Goal: Task Accomplishment & Management: Manage account settings

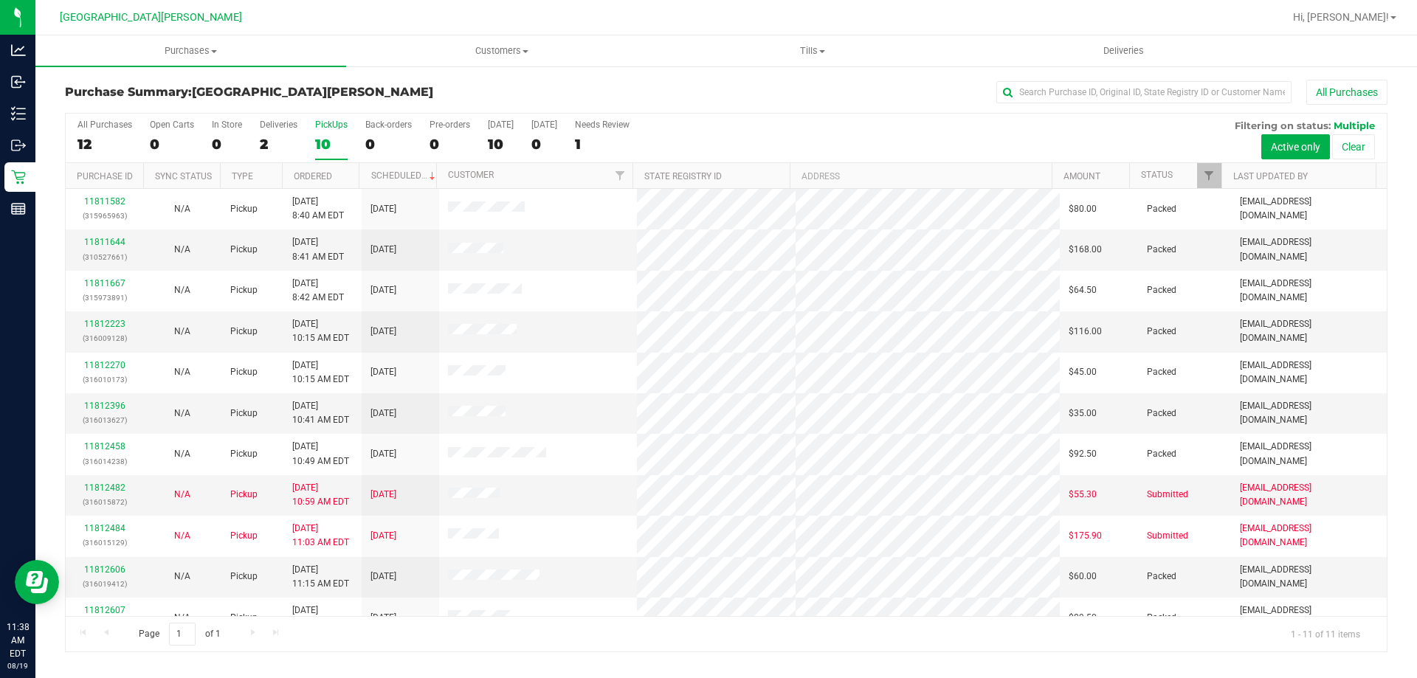
click at [318, 140] on div "10" at bounding box center [331, 144] width 32 height 17
click at [0, 0] on input "PickUps 10" at bounding box center [0, 0] width 0 height 0
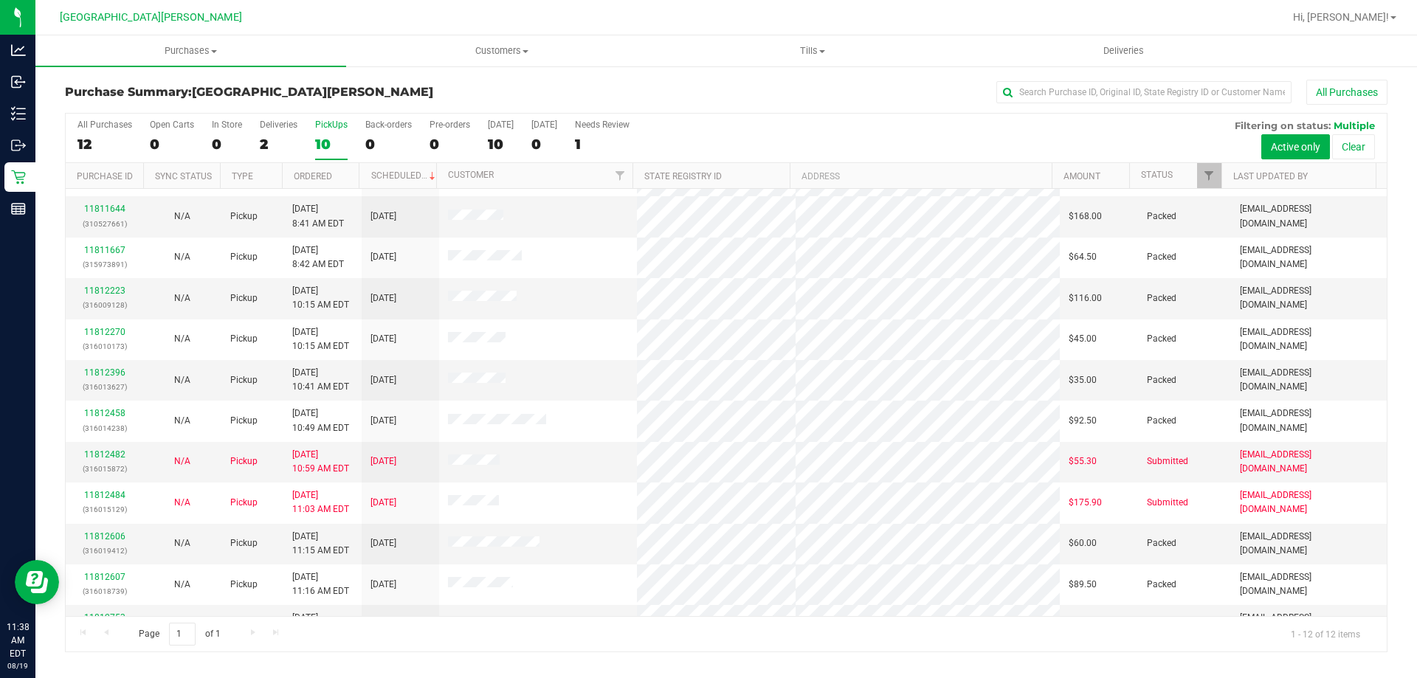
scroll to position [63, 0]
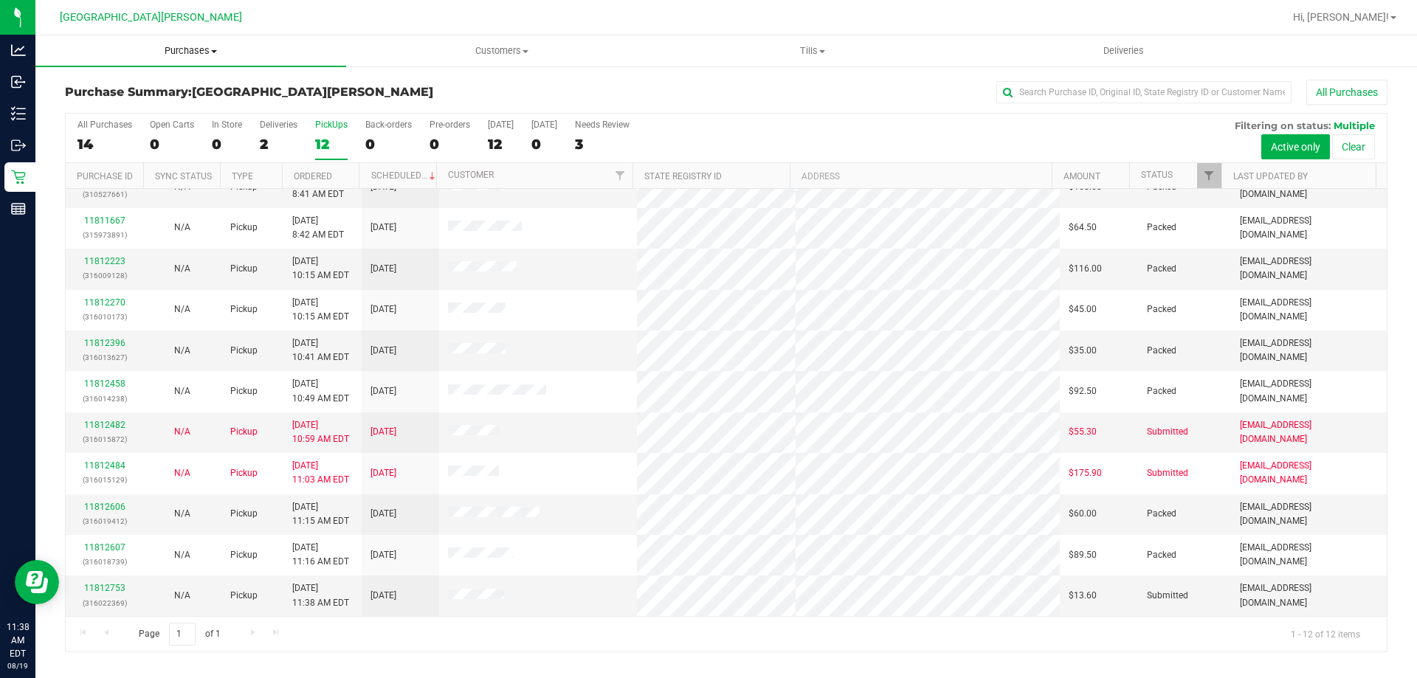
click at [184, 54] on span "Purchases" at bounding box center [190, 50] width 311 height 13
click at [149, 105] on li "Fulfillment" at bounding box center [190, 107] width 311 height 18
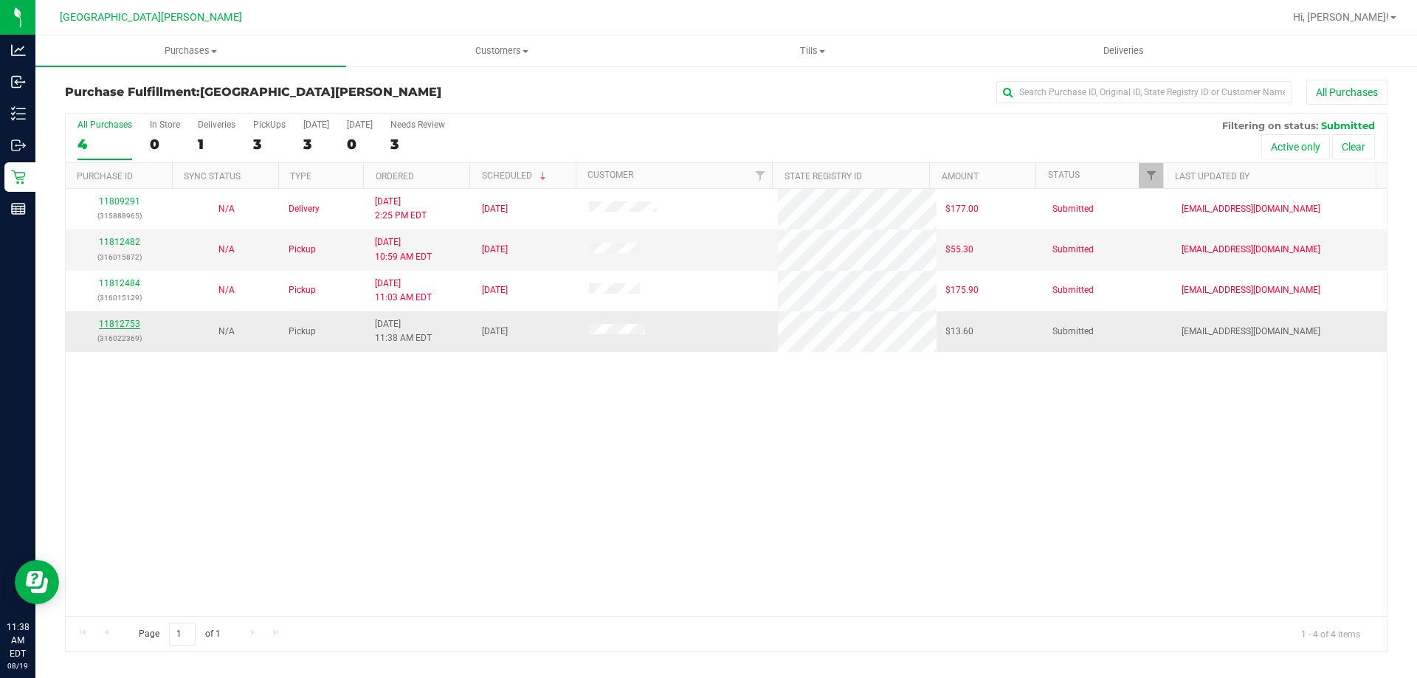
click at [114, 329] on link "11812753" at bounding box center [119, 324] width 41 height 10
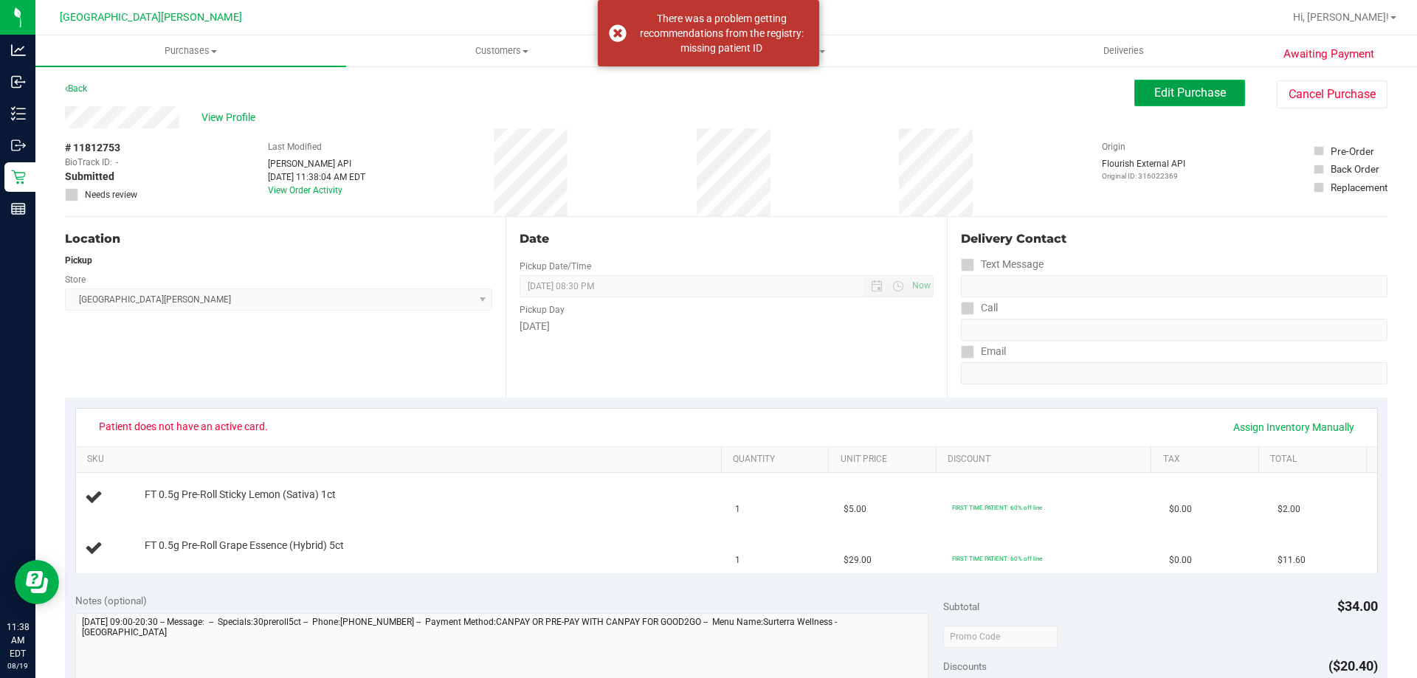
click at [1154, 97] on span "Edit Purchase" at bounding box center [1190, 93] width 72 height 14
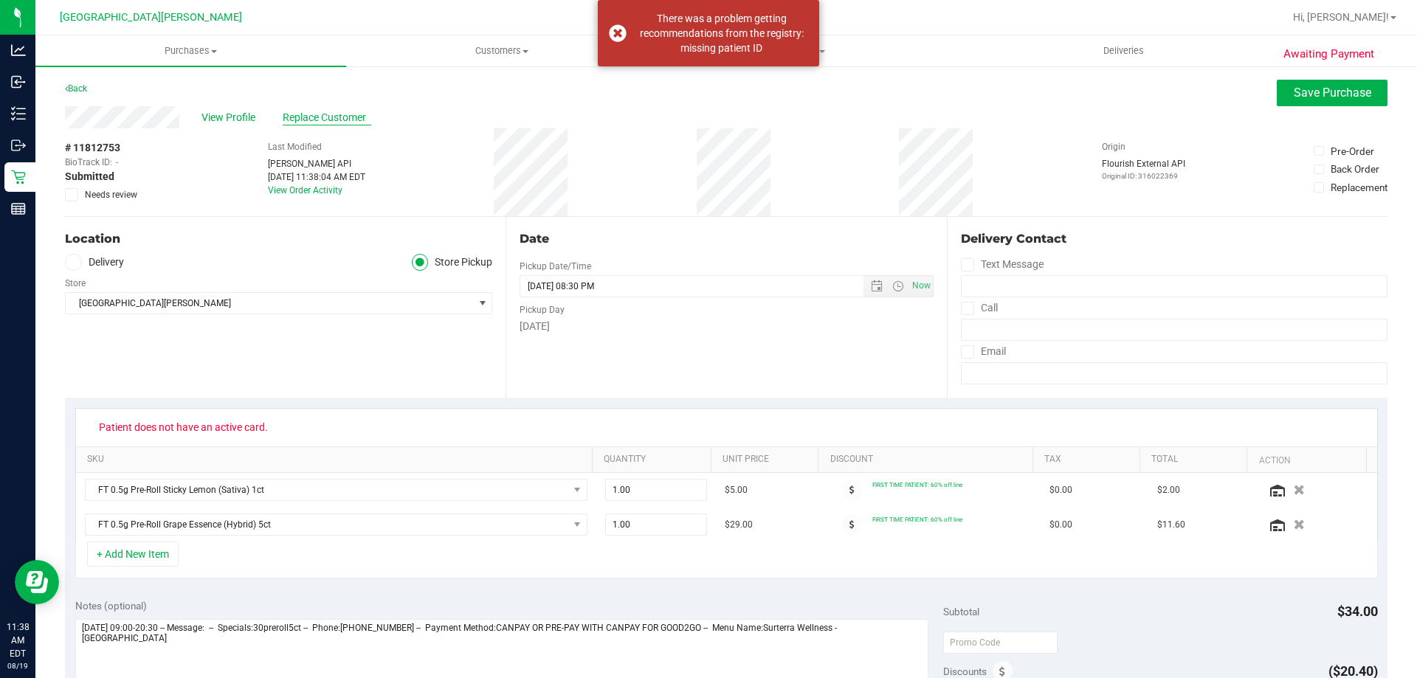
click at [361, 122] on span "Replace Customer" at bounding box center [327, 117] width 89 height 15
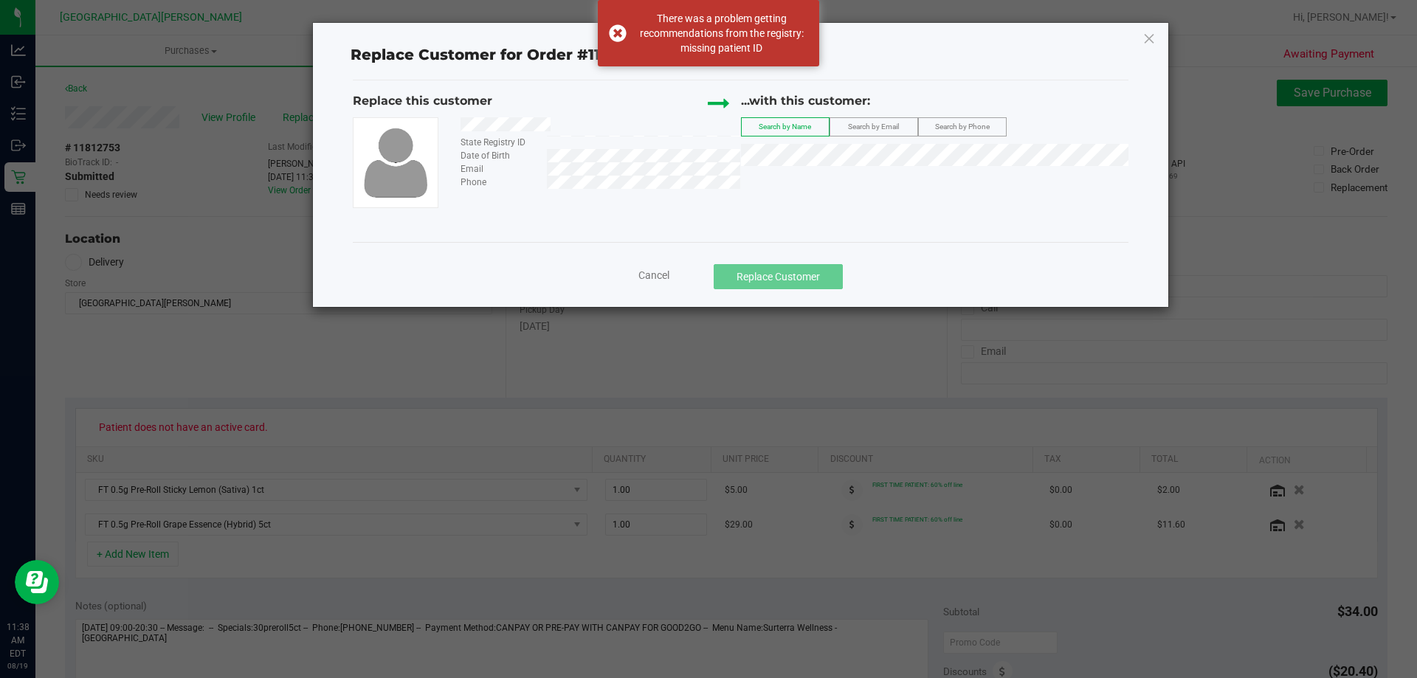
drag, startPoint x: 950, startPoint y: 120, endPoint x: 943, endPoint y: 127, distance: 9.9
click at [948, 122] on label "Search by Phone" at bounding box center [962, 127] width 87 height 18
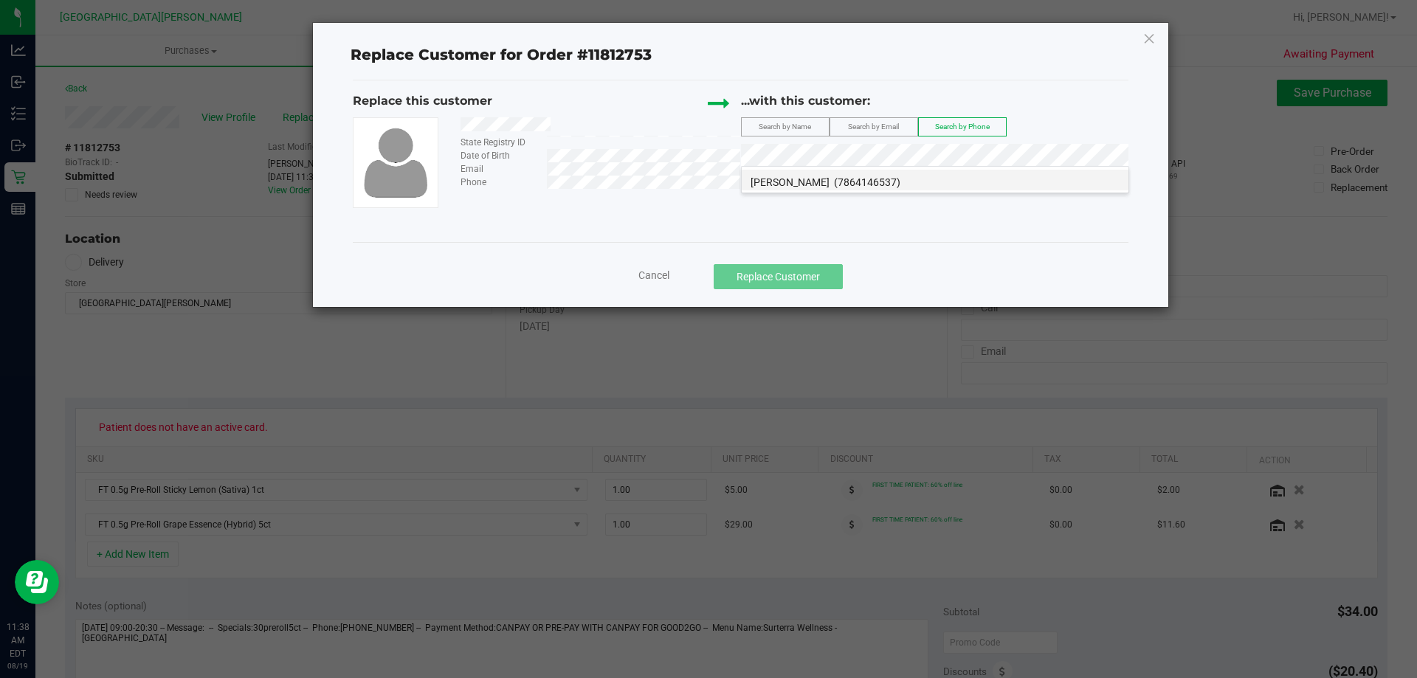
click at [851, 181] on span "(7864146537)" at bounding box center [867, 182] width 66 height 12
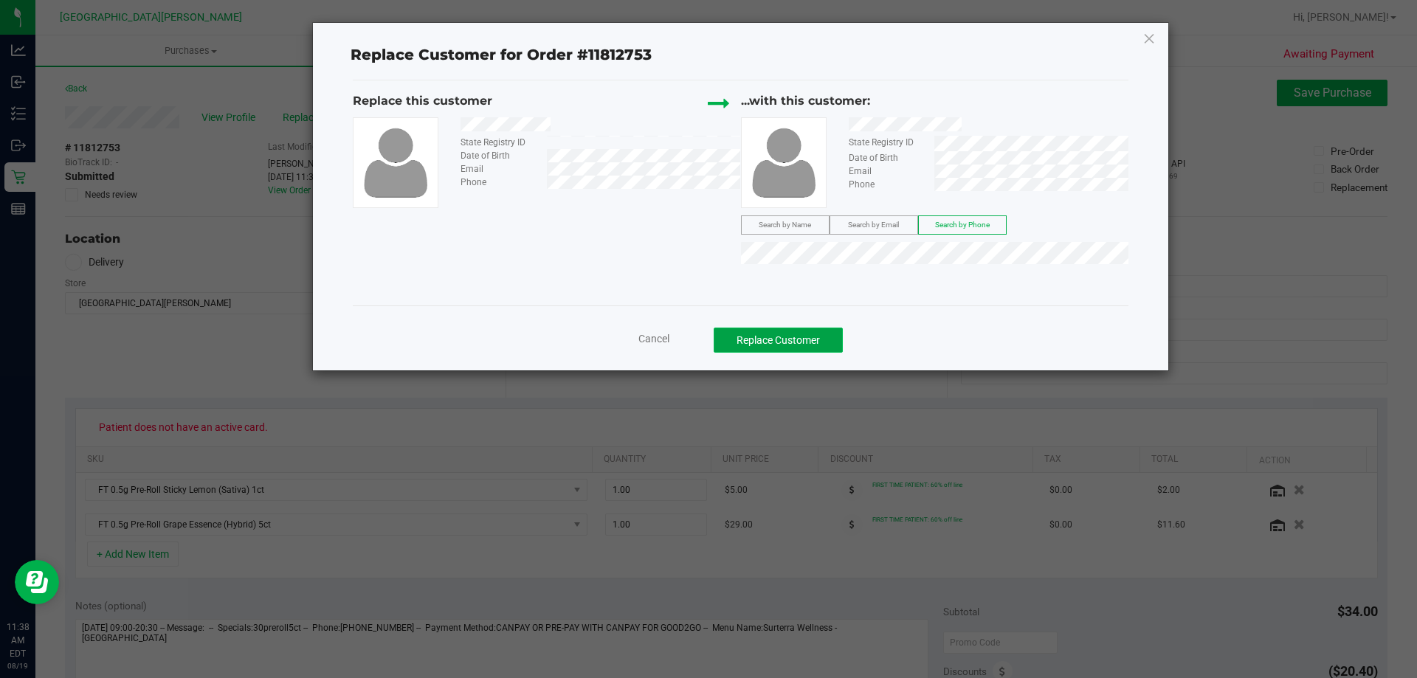
click at [781, 338] on button "Replace Customer" at bounding box center [778, 340] width 129 height 25
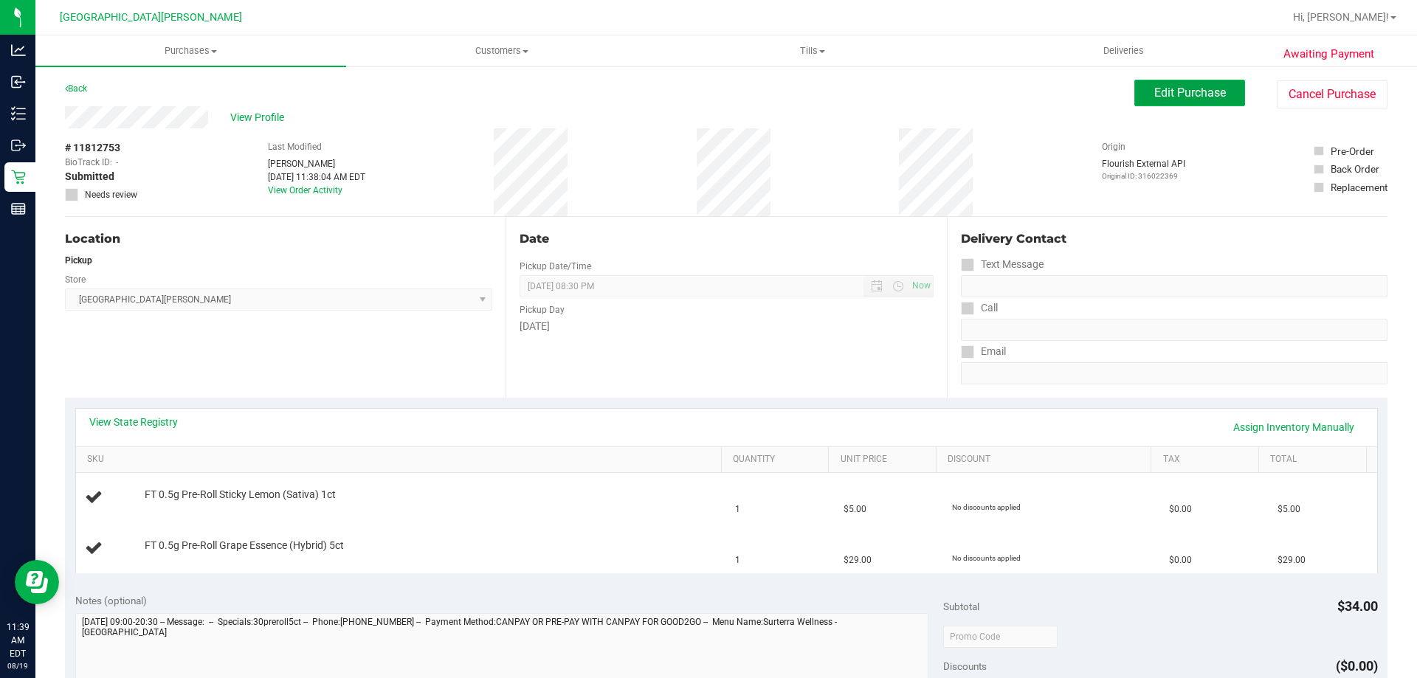
click at [1178, 100] on button "Edit Purchase" at bounding box center [1189, 93] width 111 height 27
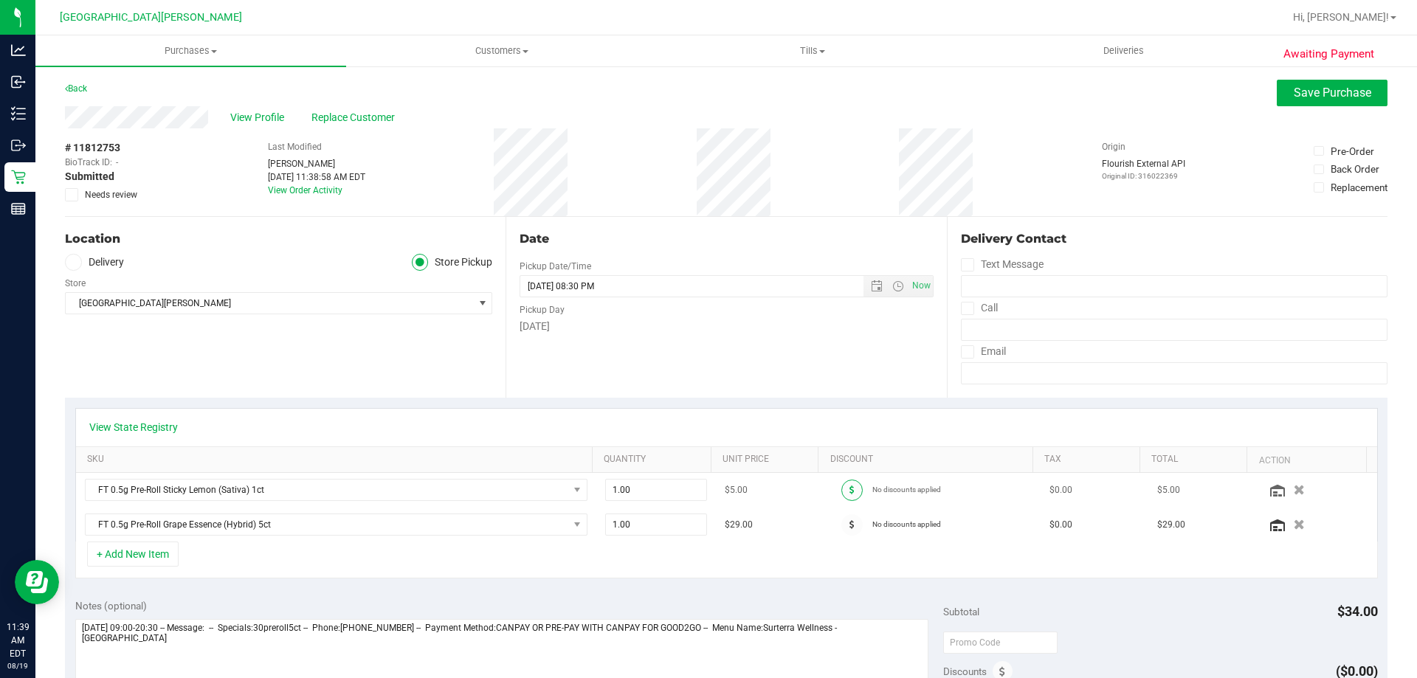
click at [846, 490] on span at bounding box center [851, 490] width 21 height 21
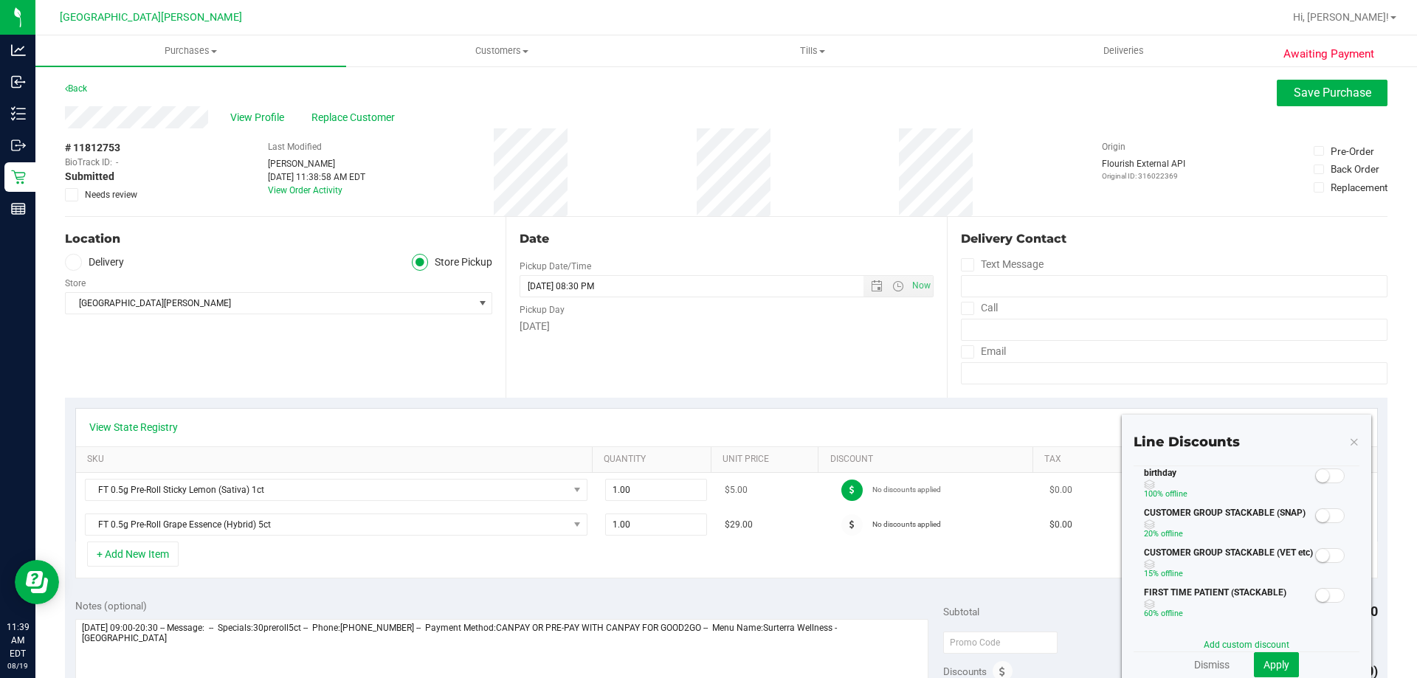
click at [928, 502] on td "No discounts applied" at bounding box center [932, 490] width 216 height 35
click at [881, 412] on div "View State Registry" at bounding box center [726, 428] width 1301 height 38
click at [845, 527] on span at bounding box center [851, 524] width 21 height 21
click at [1316, 474] on small at bounding box center [1322, 475] width 13 height 13
click at [1264, 664] on span "Apply" at bounding box center [1276, 665] width 26 height 12
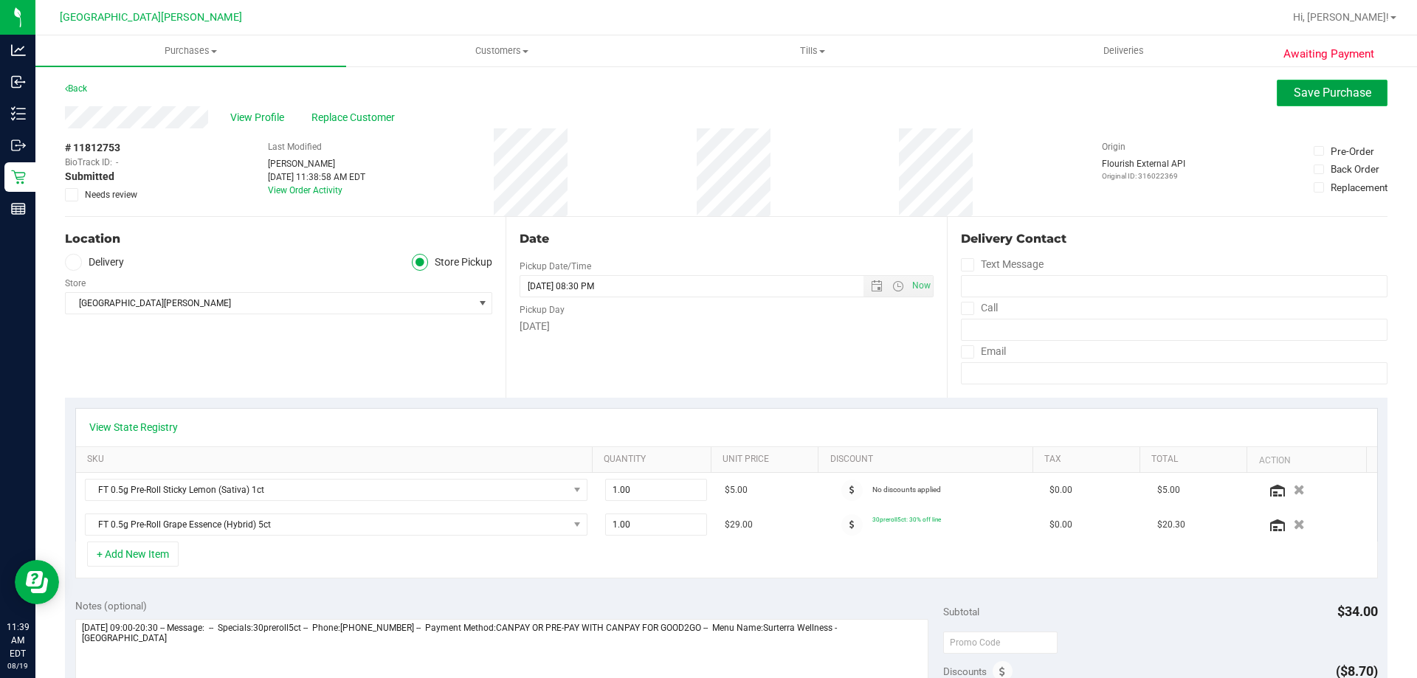
click at [1299, 89] on span "Save Purchase" at bounding box center [1331, 93] width 77 height 14
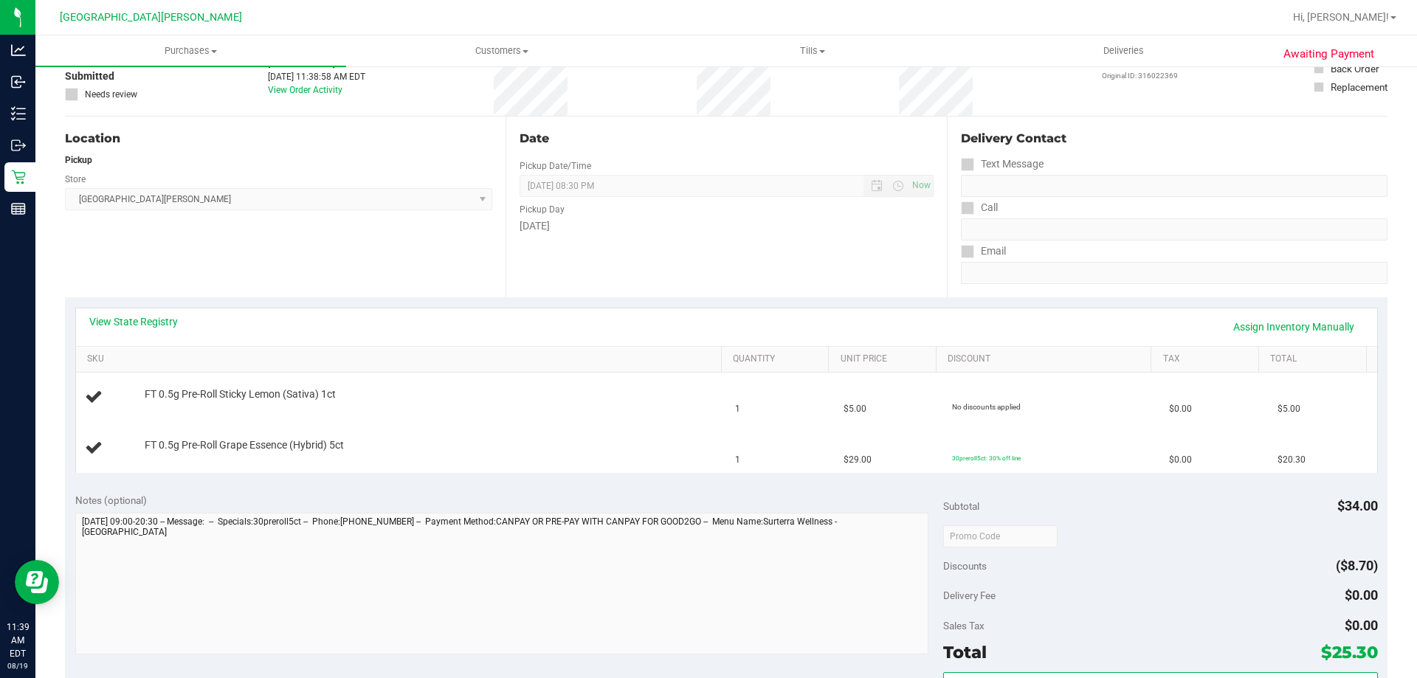
scroll to position [27, 0]
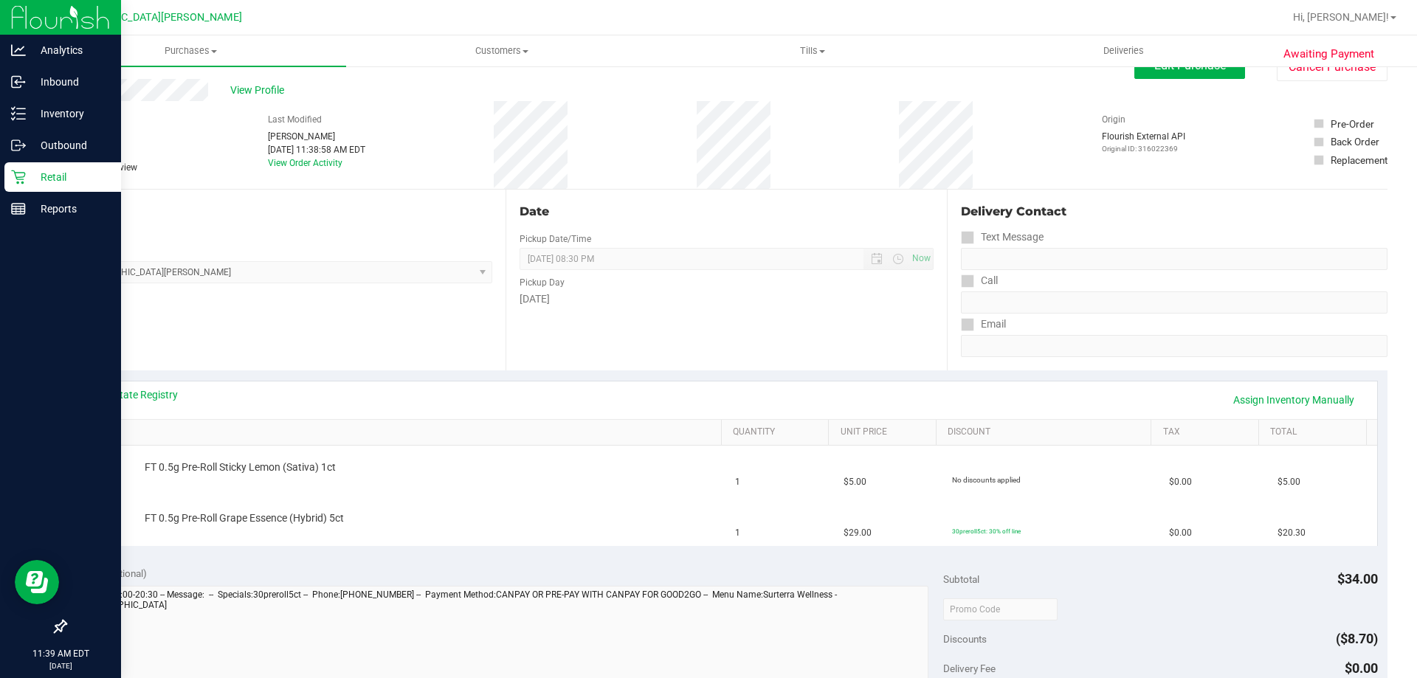
drag, startPoint x: 29, startPoint y: 175, endPoint x: 120, endPoint y: 172, distance: 90.8
click at [30, 174] on p "Retail" at bounding box center [70, 177] width 89 height 18
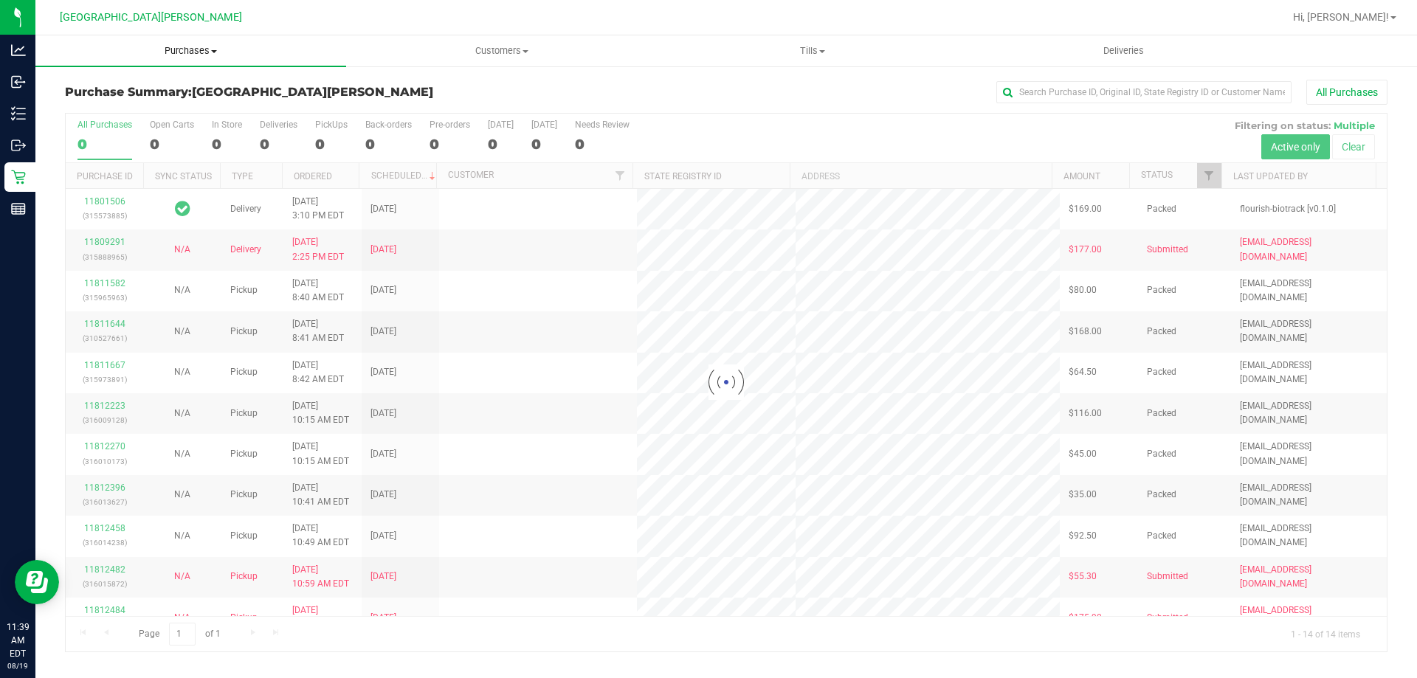
click at [198, 52] on span "Purchases" at bounding box center [190, 50] width 311 height 13
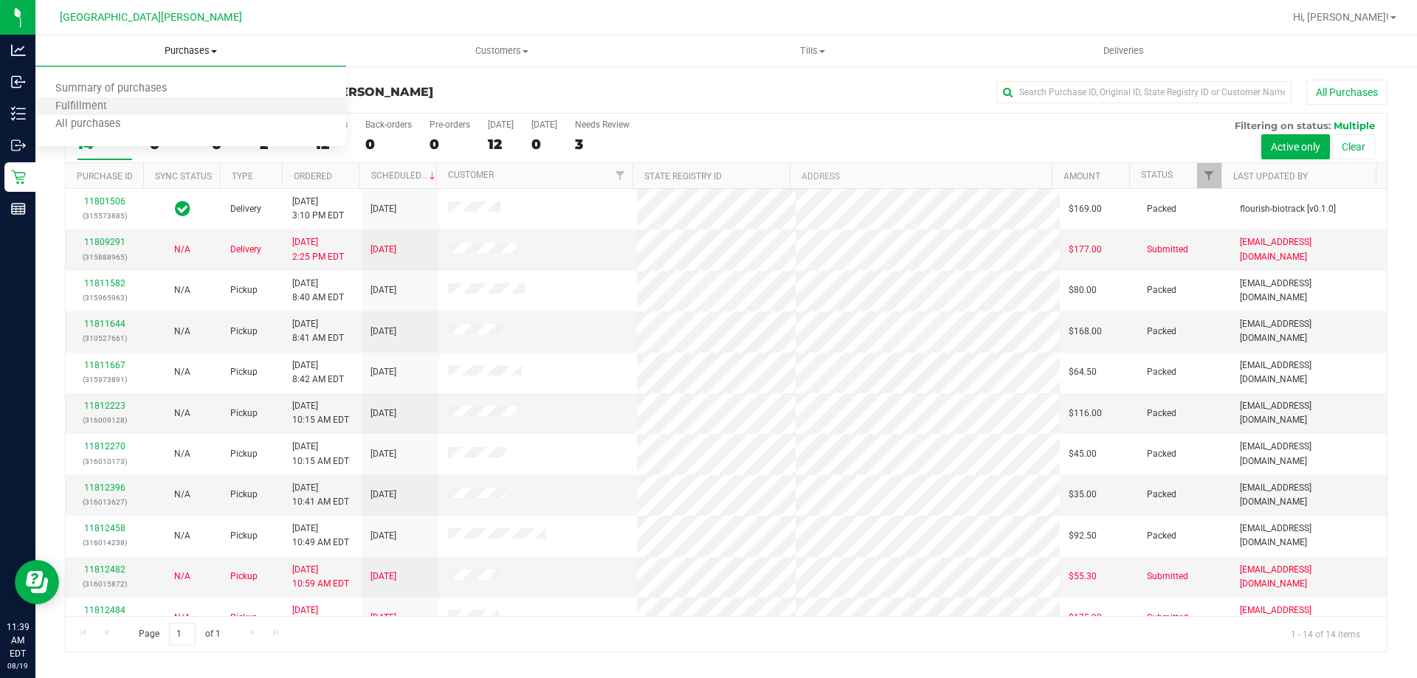
click at [159, 100] on li "Fulfillment" at bounding box center [190, 107] width 311 height 18
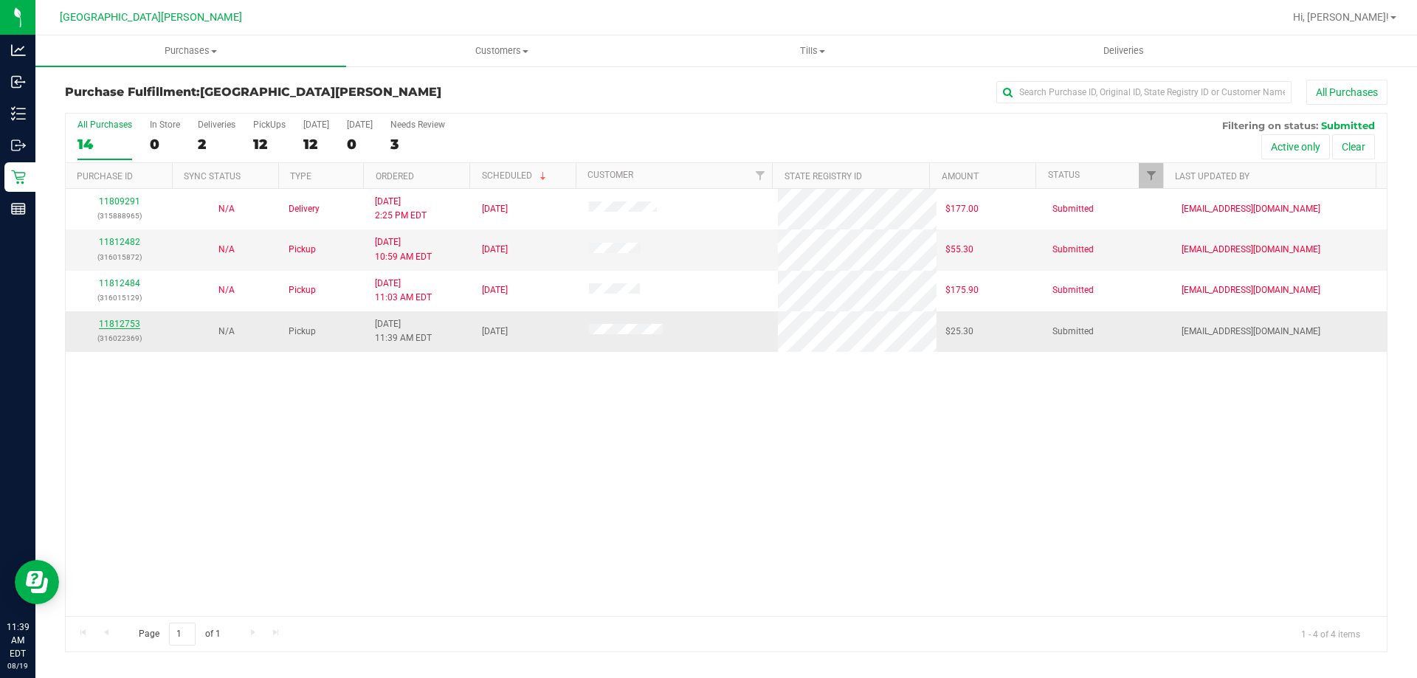
click at [122, 329] on link "11812753" at bounding box center [119, 324] width 41 height 10
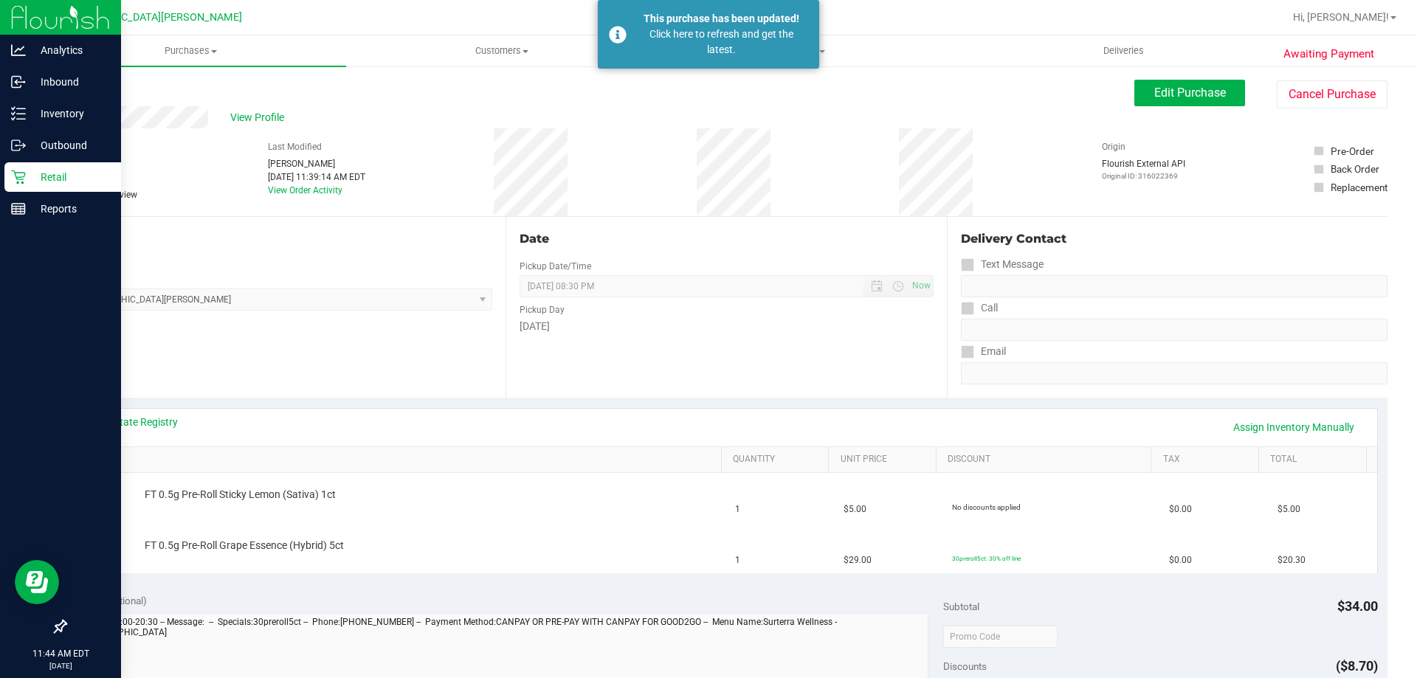
click at [70, 166] on div "Retail" at bounding box center [62, 177] width 117 height 30
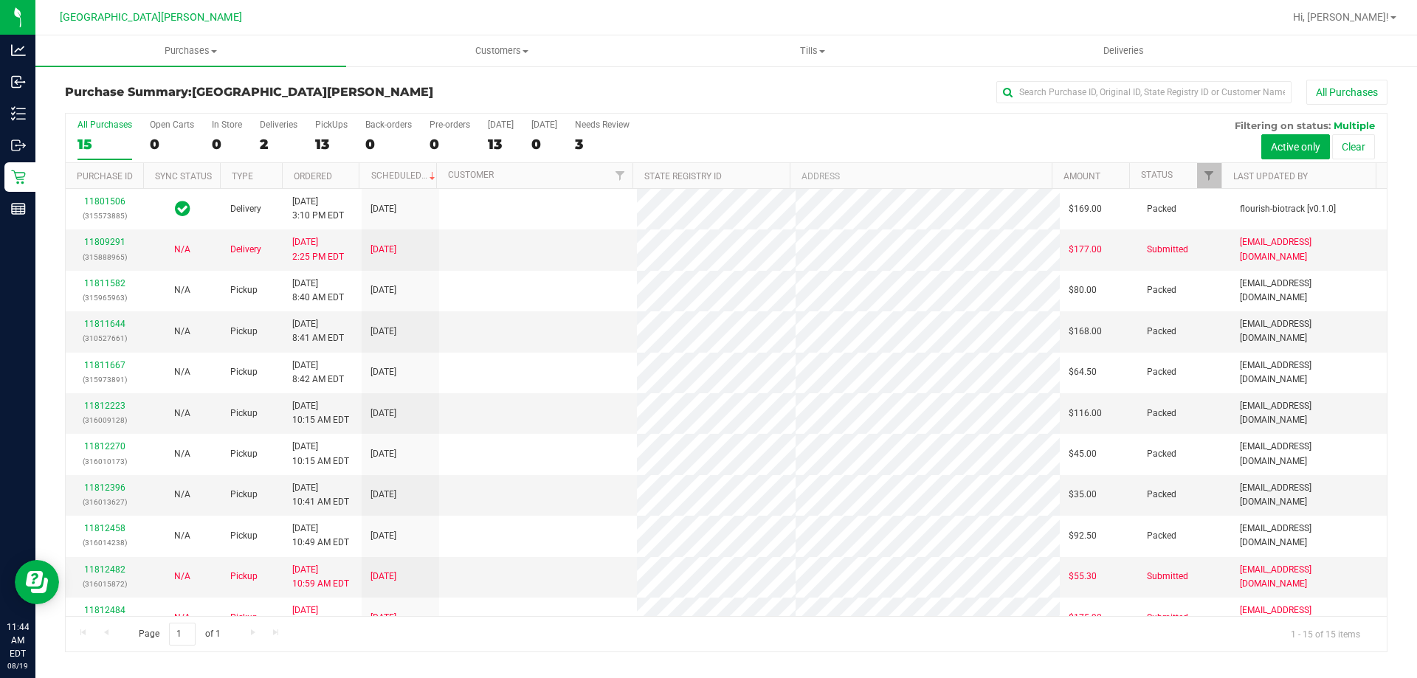
click at [338, 131] on label "PickUps 13" at bounding box center [331, 140] width 32 height 41
click at [0, 0] on input "PickUps 13" at bounding box center [0, 0] width 0 height 0
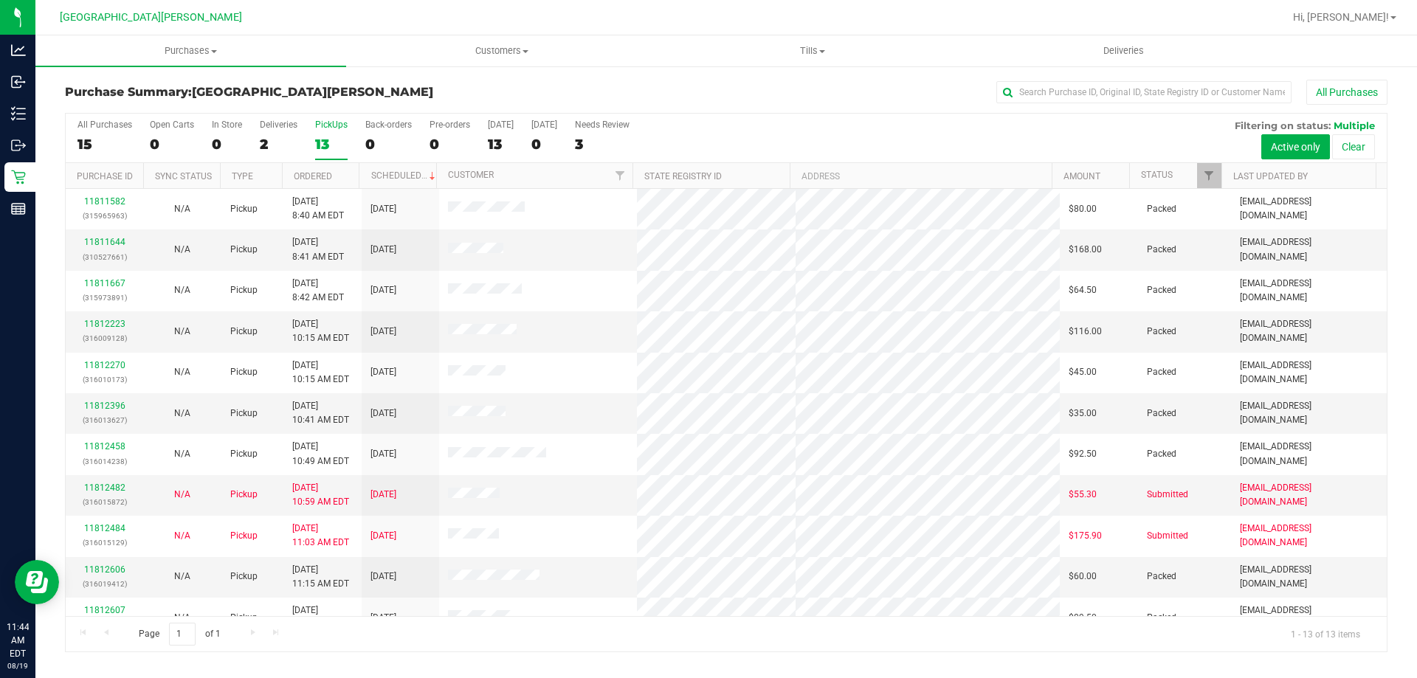
click at [332, 134] on label "PickUps 13" at bounding box center [331, 140] width 32 height 41
click at [0, 0] on input "PickUps 13" at bounding box center [0, 0] width 0 height 0
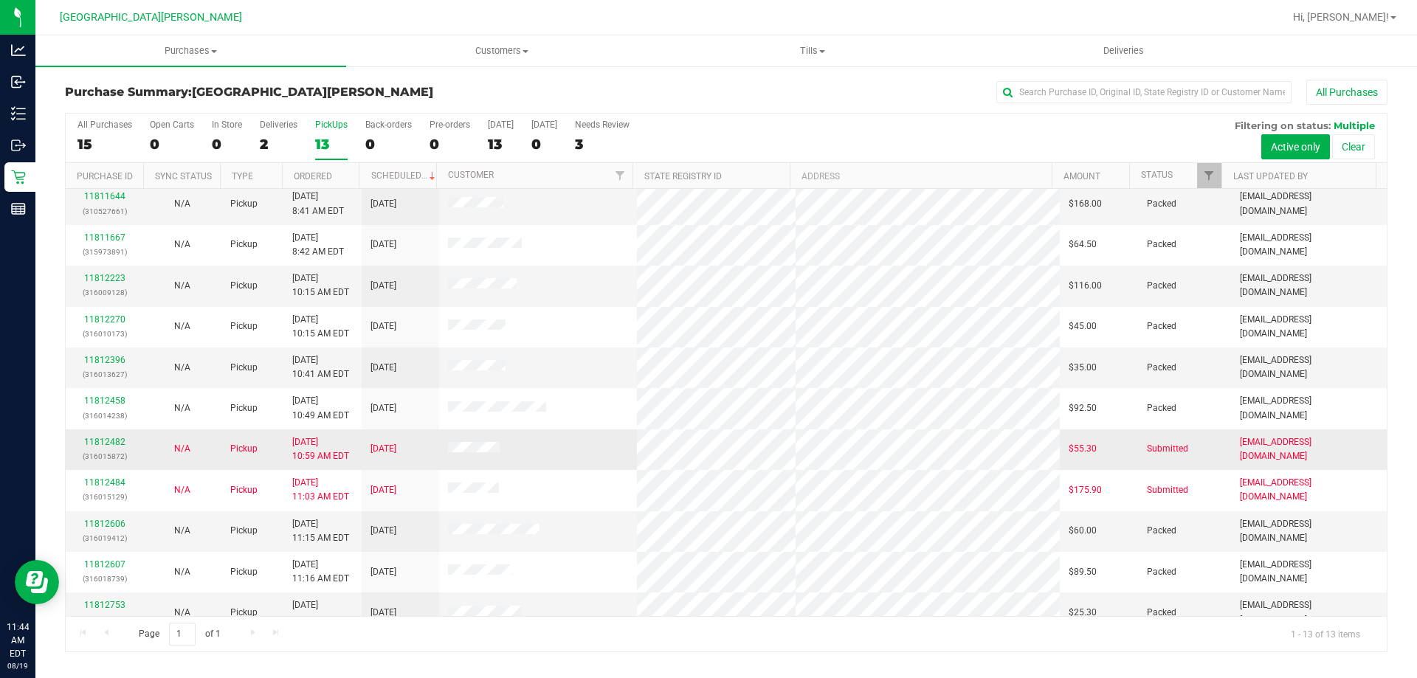
scroll to position [103, 0]
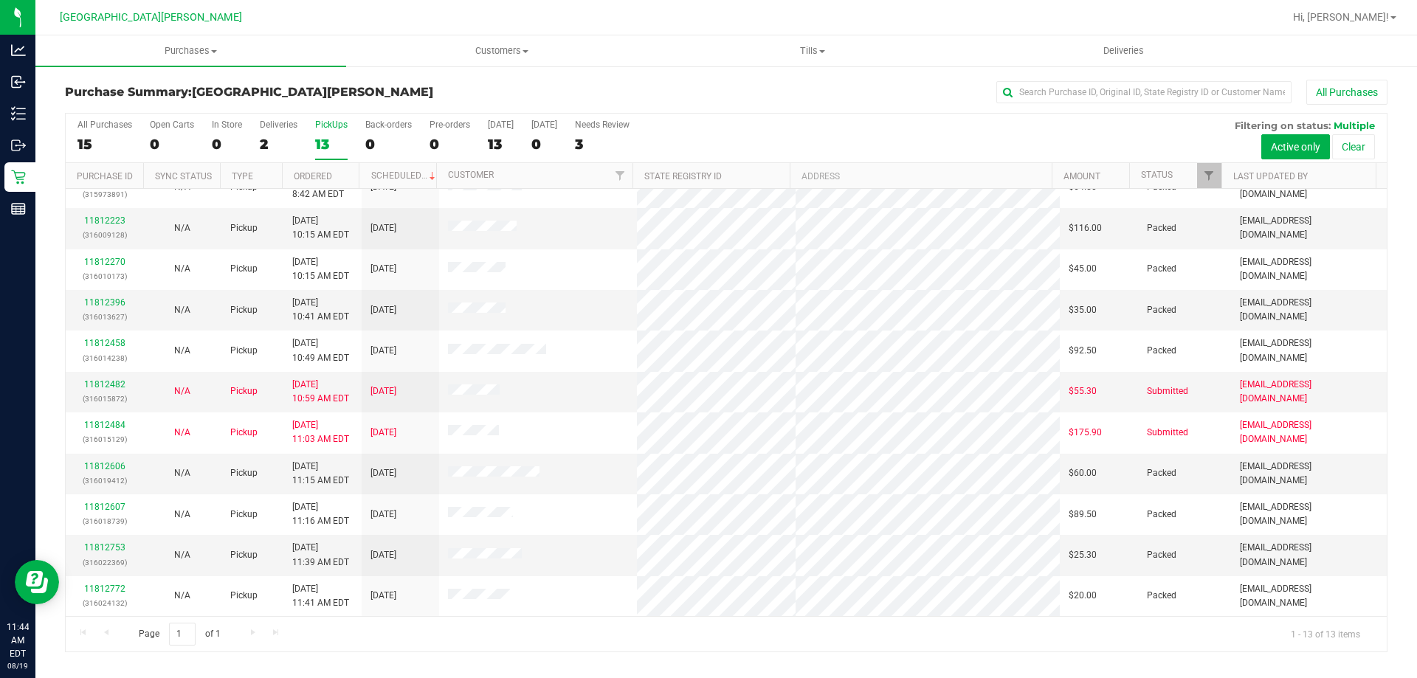
click at [336, 130] on label "PickUps 13" at bounding box center [331, 140] width 32 height 41
click at [0, 0] on input "PickUps 13" at bounding box center [0, 0] width 0 height 0
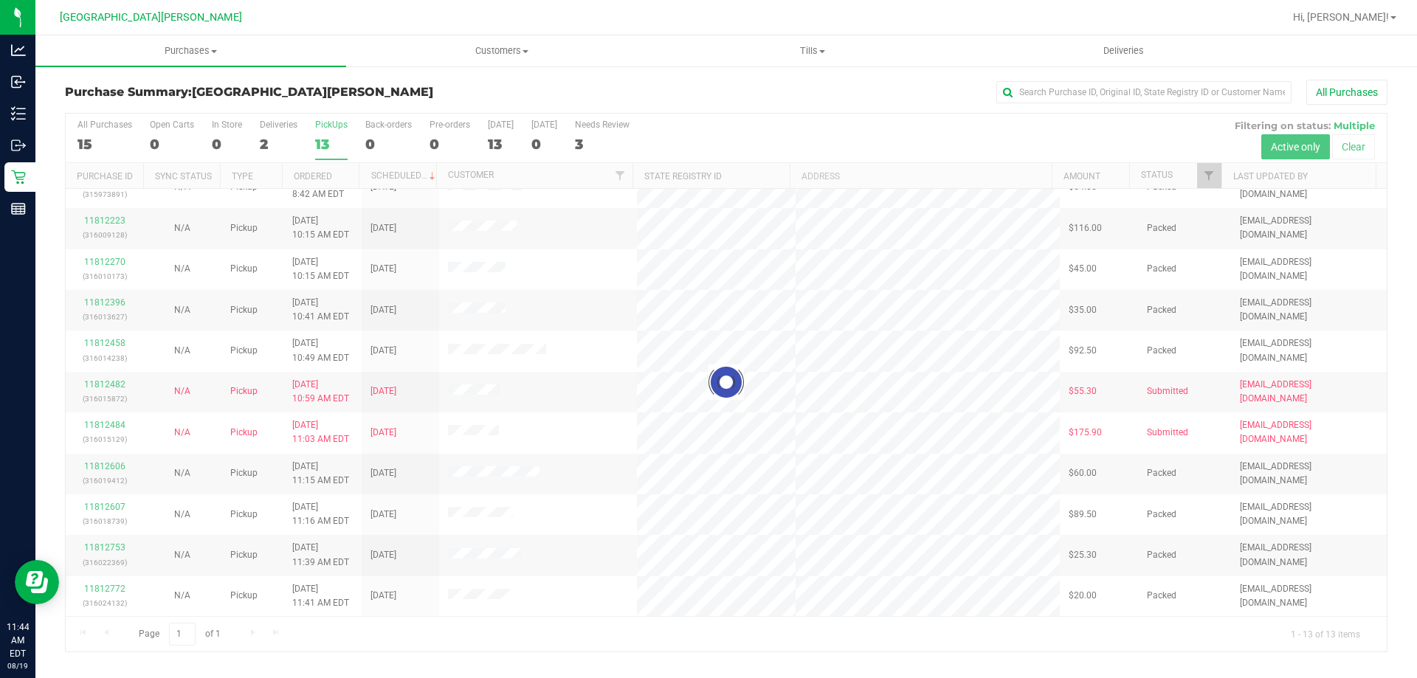
scroll to position [0, 0]
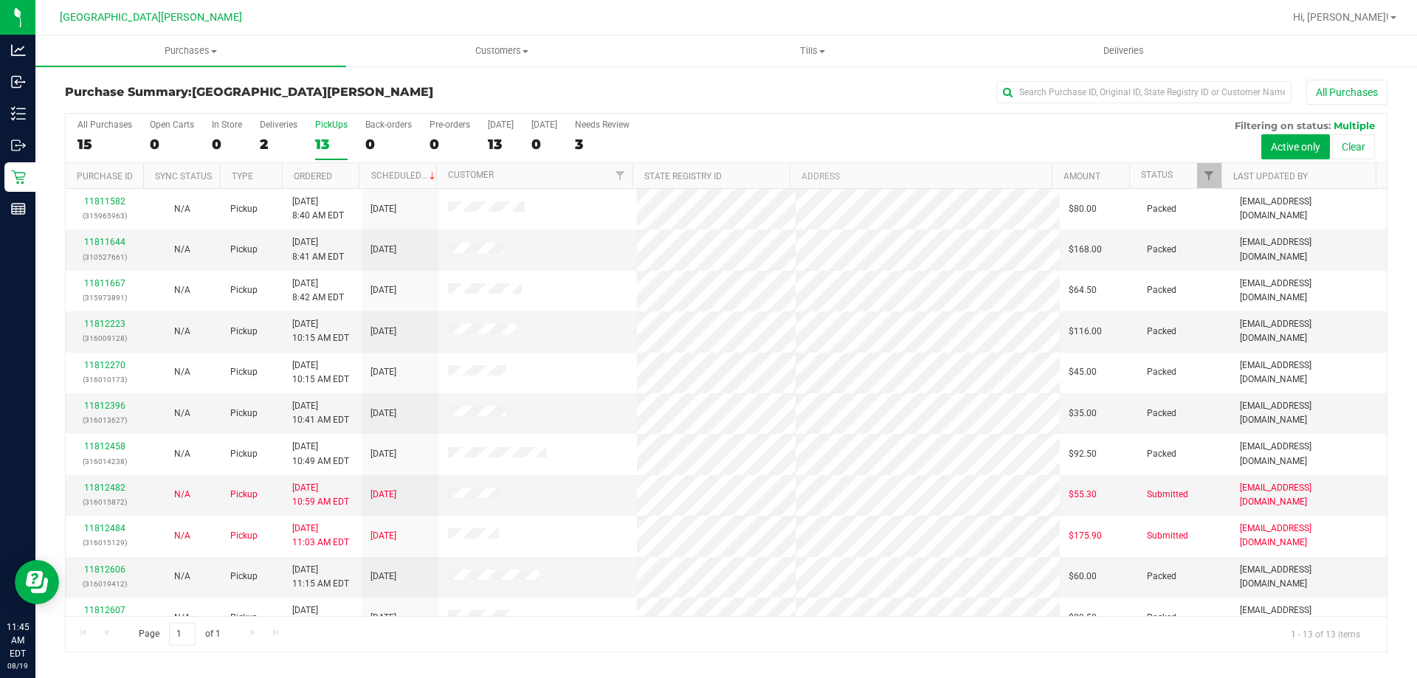
click at [328, 131] on label "PickUps 13" at bounding box center [331, 140] width 32 height 41
click at [0, 0] on input "PickUps 13" at bounding box center [0, 0] width 0 height 0
click at [328, 138] on div "13" at bounding box center [331, 144] width 32 height 17
click at [0, 0] on input "PickUps 13" at bounding box center [0, 0] width 0 height 0
click at [324, 142] on div "13" at bounding box center [331, 144] width 32 height 17
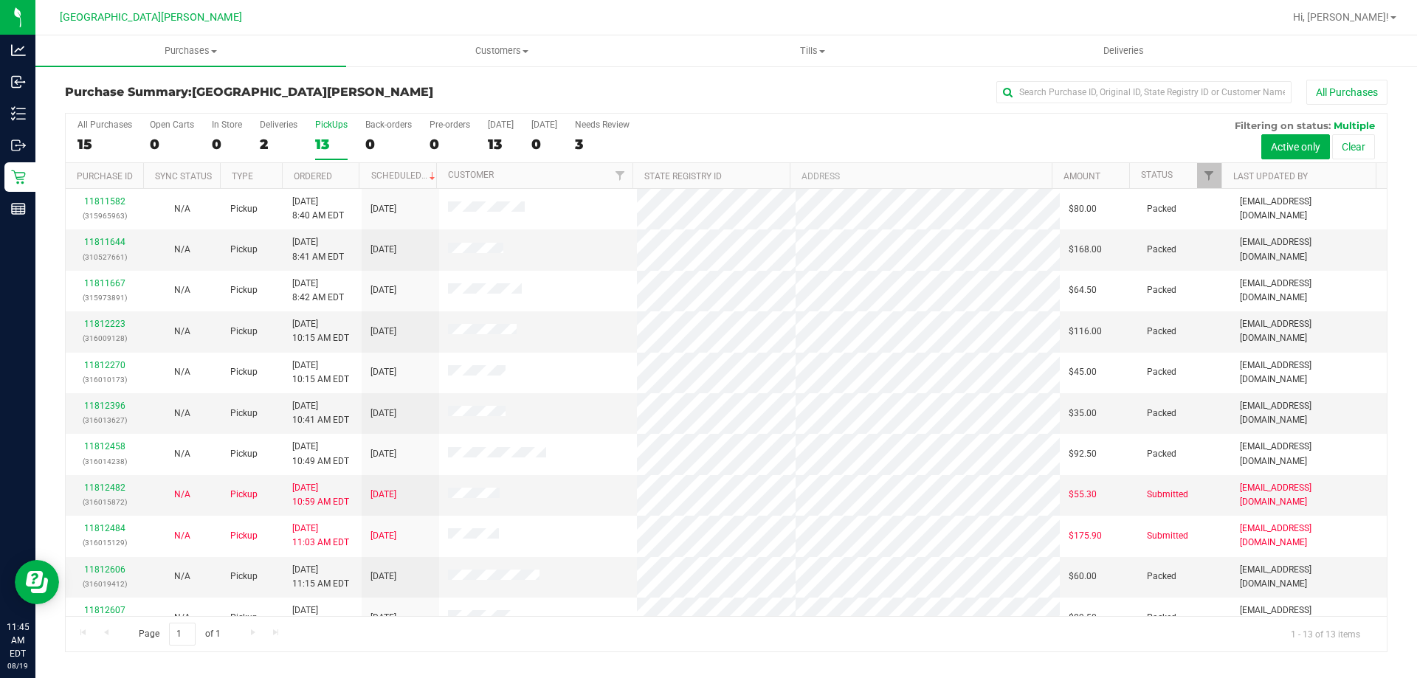
click at [0, 0] on input "PickUps 13" at bounding box center [0, 0] width 0 height 0
click at [330, 140] on div "13" at bounding box center [331, 144] width 32 height 17
click at [0, 0] on input "PickUps 13" at bounding box center [0, 0] width 0 height 0
click at [318, 120] on div "PickUps" at bounding box center [331, 125] width 32 height 10
click at [0, 0] on input "PickUps 13" at bounding box center [0, 0] width 0 height 0
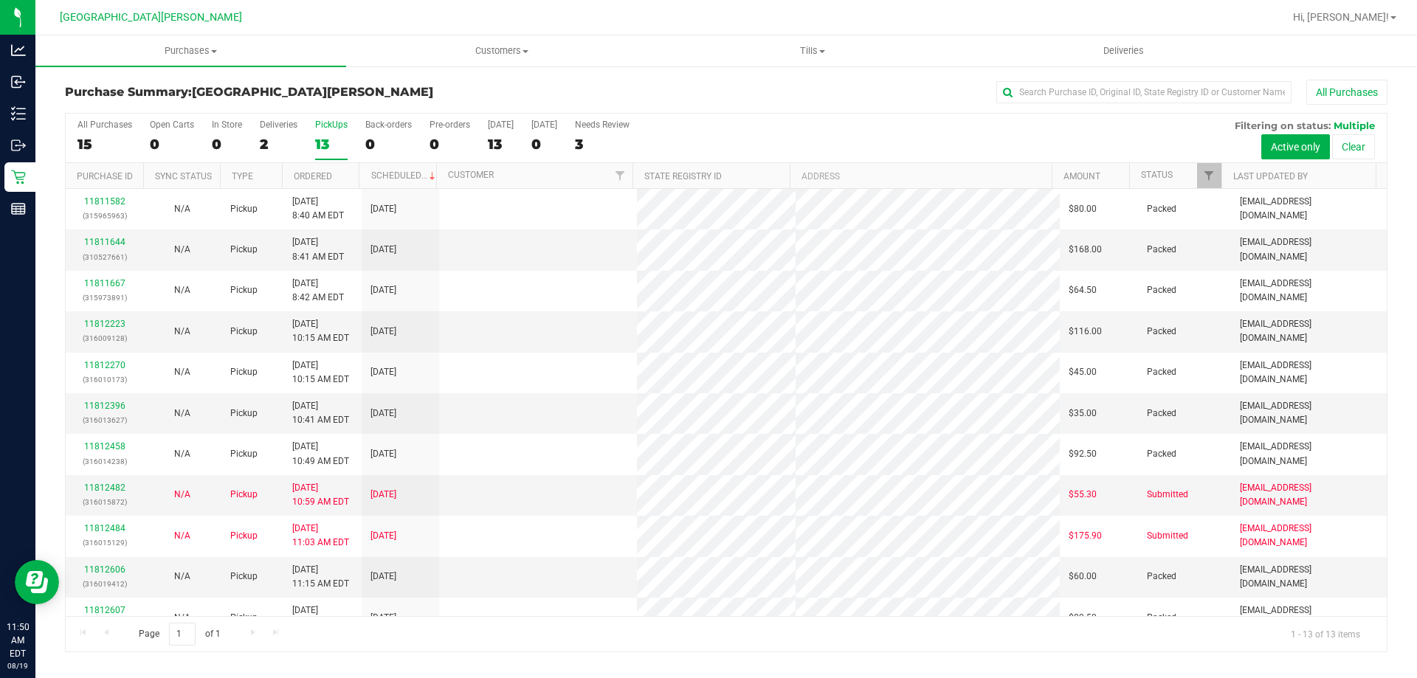
click at [329, 134] on label "PickUps 13" at bounding box center [331, 140] width 32 height 41
click at [0, 0] on input "PickUps 13" at bounding box center [0, 0] width 0 height 0
click at [329, 134] on label "PickUps 13" at bounding box center [331, 140] width 32 height 41
click at [0, 0] on input "PickUps 13" at bounding box center [0, 0] width 0 height 0
click at [347, 137] on div "All Purchases 15 Open Carts 0 In Store 0 Deliveries 2 PickUps 13 Back-orders 0 …" at bounding box center [726, 138] width 1321 height 49
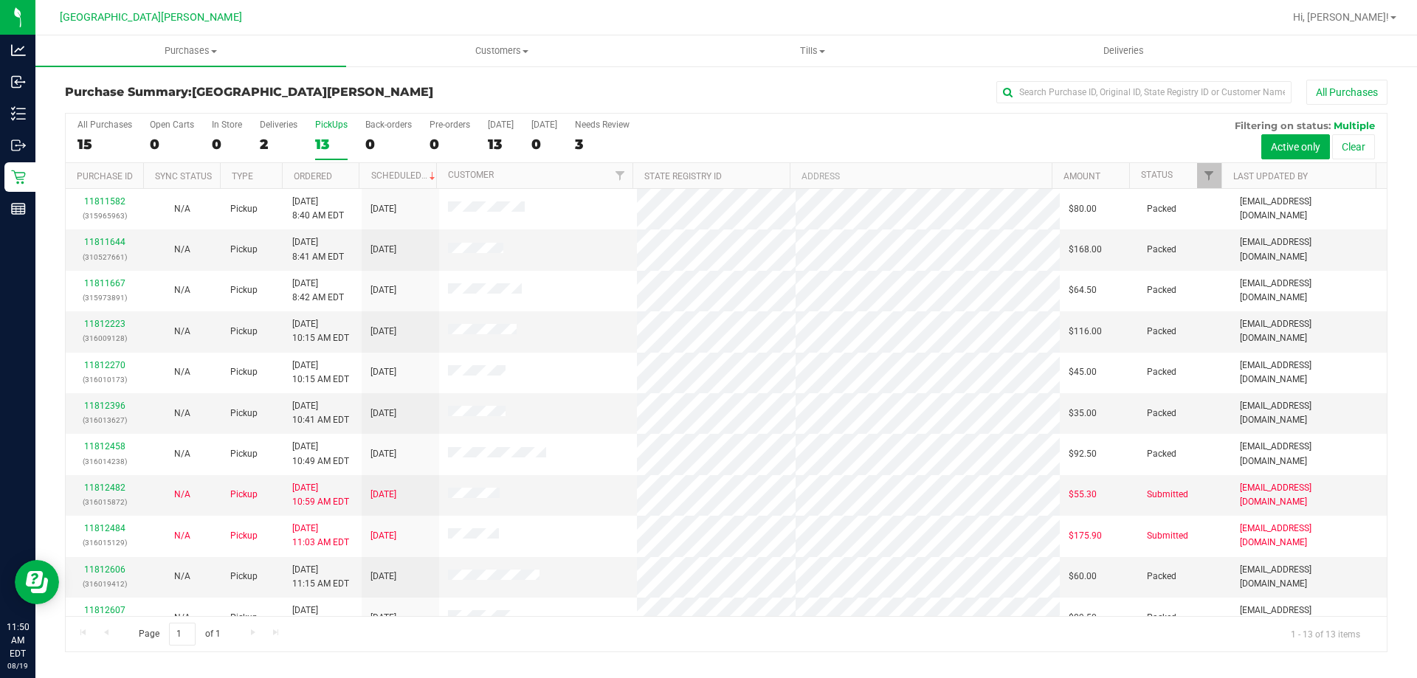
click at [343, 137] on div "13" at bounding box center [331, 144] width 32 height 17
click at [0, 0] on input "PickUps 13" at bounding box center [0, 0] width 0 height 0
click at [324, 151] on div "13" at bounding box center [331, 144] width 32 height 17
click at [0, 0] on input "PickUps 13" at bounding box center [0, 0] width 0 height 0
click at [324, 131] on label "PickUps 13" at bounding box center [331, 140] width 32 height 41
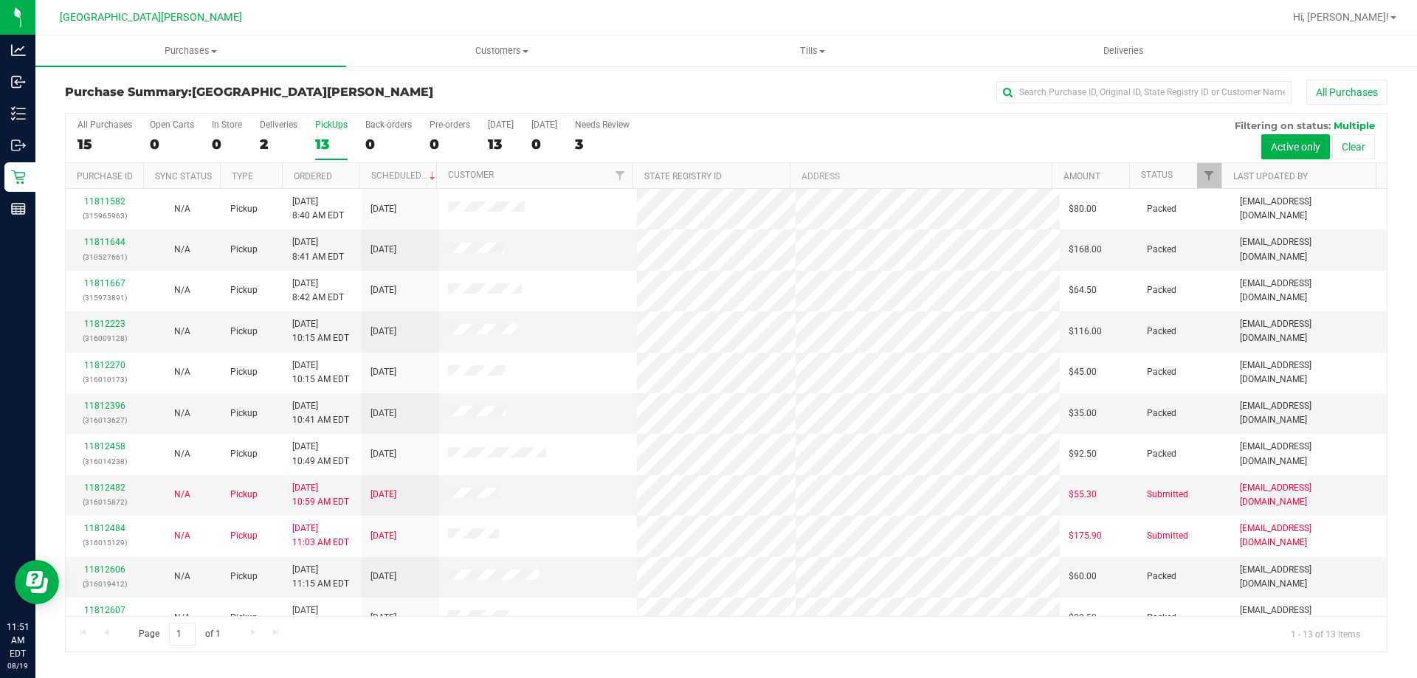
click at [0, 0] on input "PickUps 13" at bounding box center [0, 0] width 0 height 0
click at [375, 17] on div at bounding box center [773, 17] width 1019 height 29
click at [330, 125] on div "PickUps" at bounding box center [331, 125] width 32 height 10
click at [332, 134] on label "PickUps 13" at bounding box center [331, 140] width 32 height 41
click at [0, 0] on input "PickUps 13" at bounding box center [0, 0] width 0 height 0
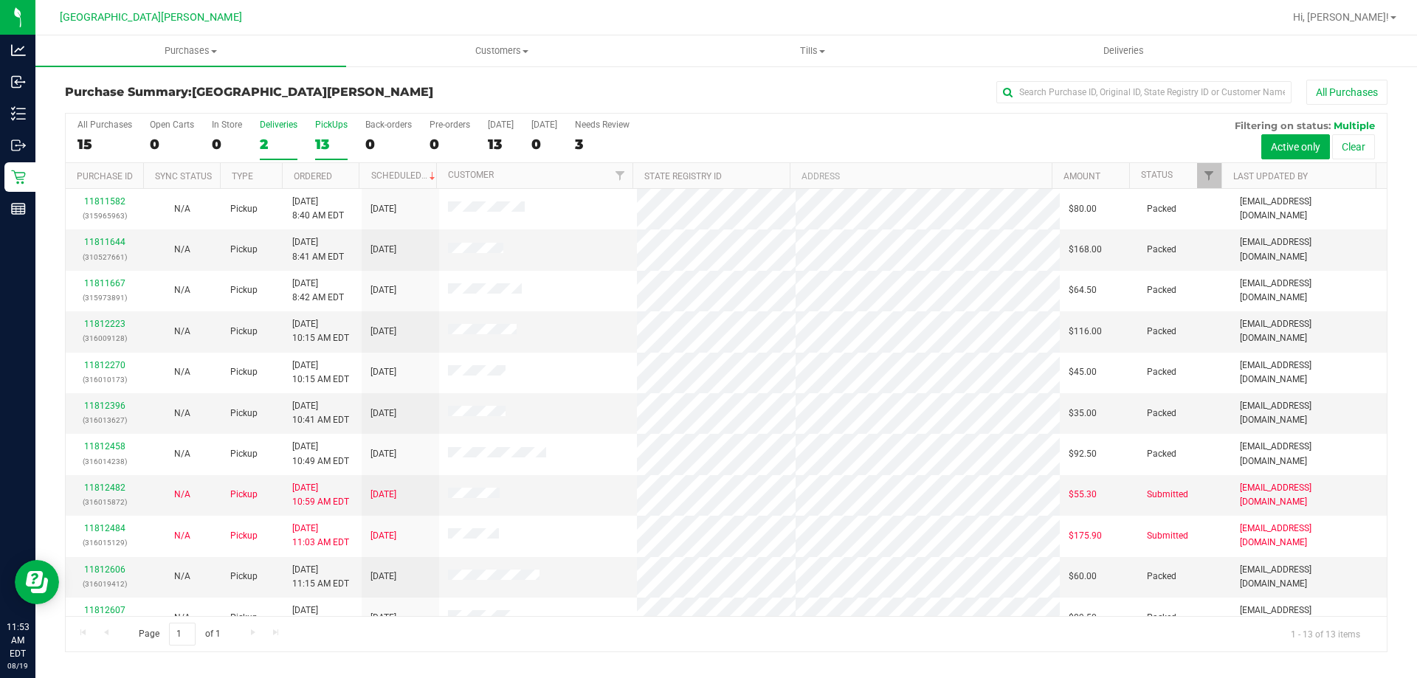
click at [265, 151] on div "2" at bounding box center [279, 144] width 38 height 17
click at [0, 0] on input "Deliveries 2" at bounding box center [0, 0] width 0 height 0
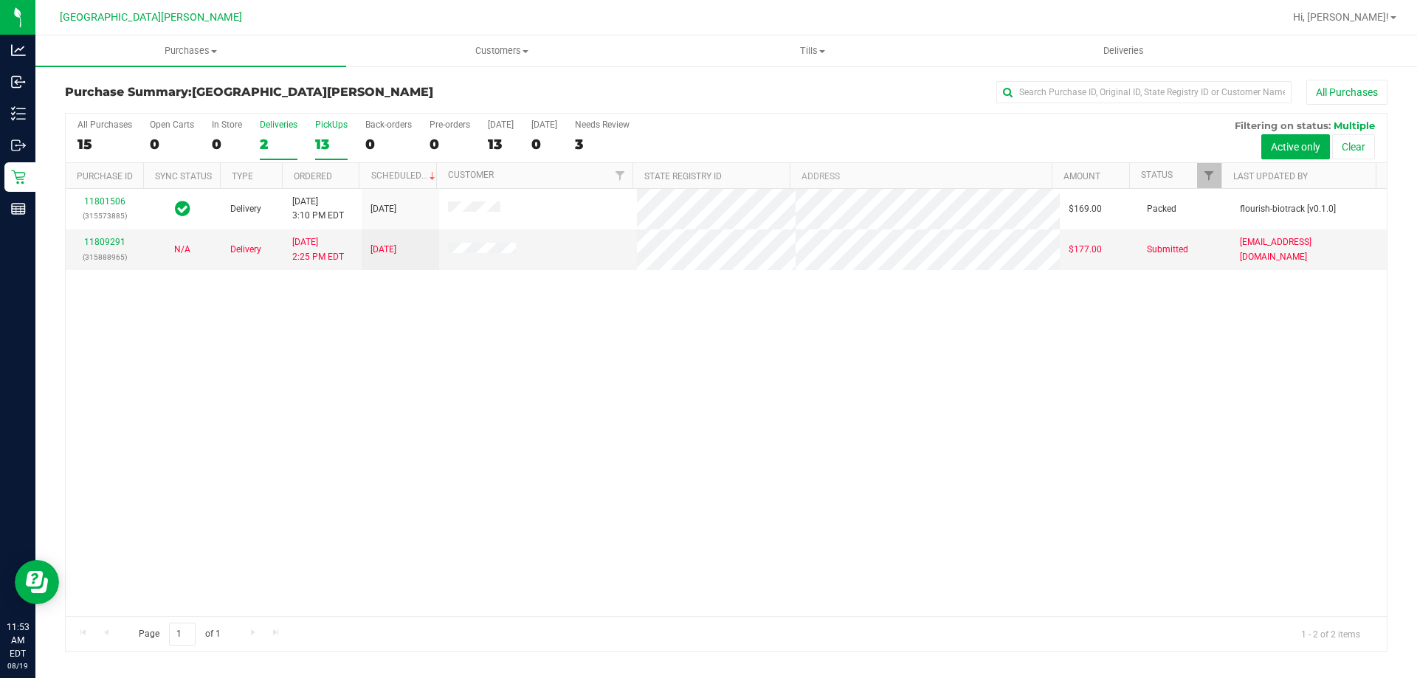
click at [325, 130] on label "PickUps 13" at bounding box center [331, 140] width 32 height 41
click at [0, 0] on input "PickUps 13" at bounding box center [0, 0] width 0 height 0
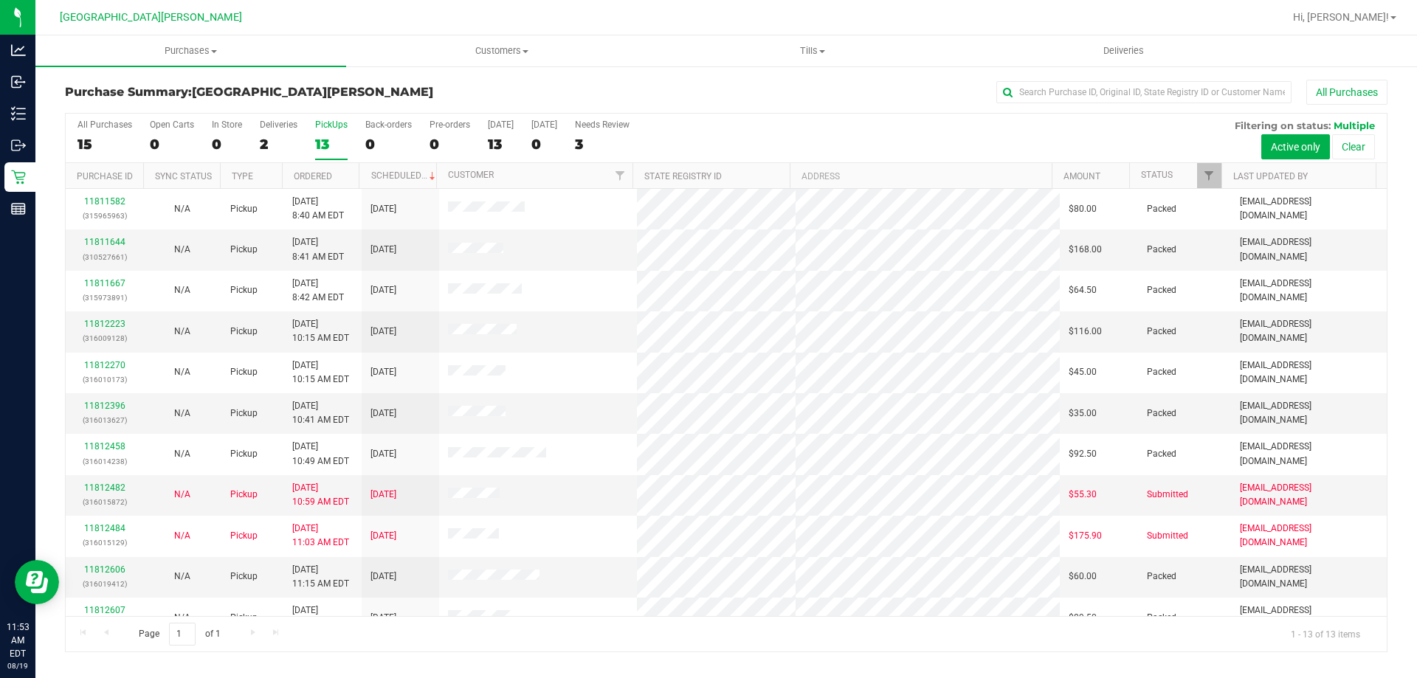
click at [333, 128] on div "PickUps" at bounding box center [331, 125] width 32 height 10
click at [0, 0] on input "PickUps 13" at bounding box center [0, 0] width 0 height 0
